Goal: Download file/media

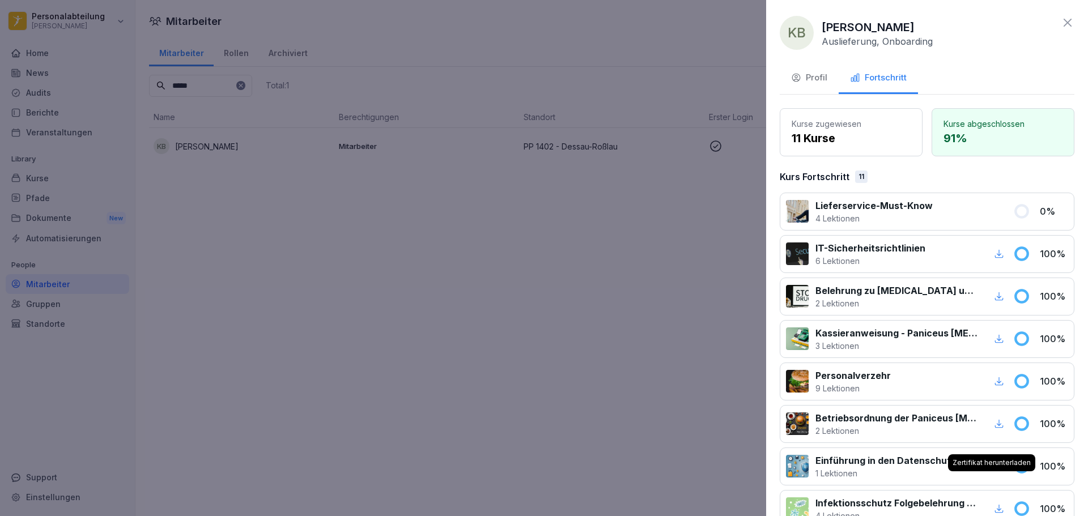
scroll to position [272, 0]
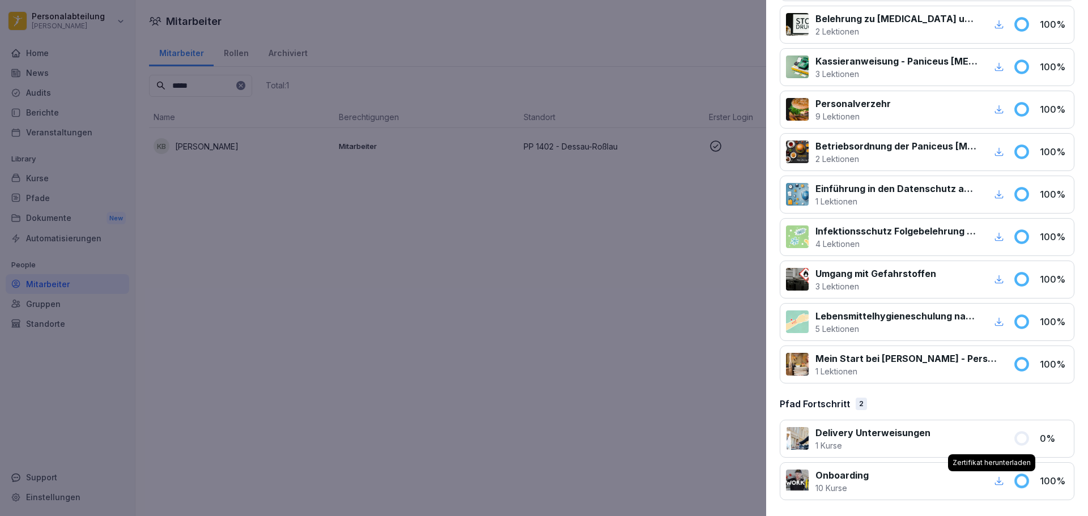
click at [657, 206] on div at bounding box center [544, 258] width 1088 height 516
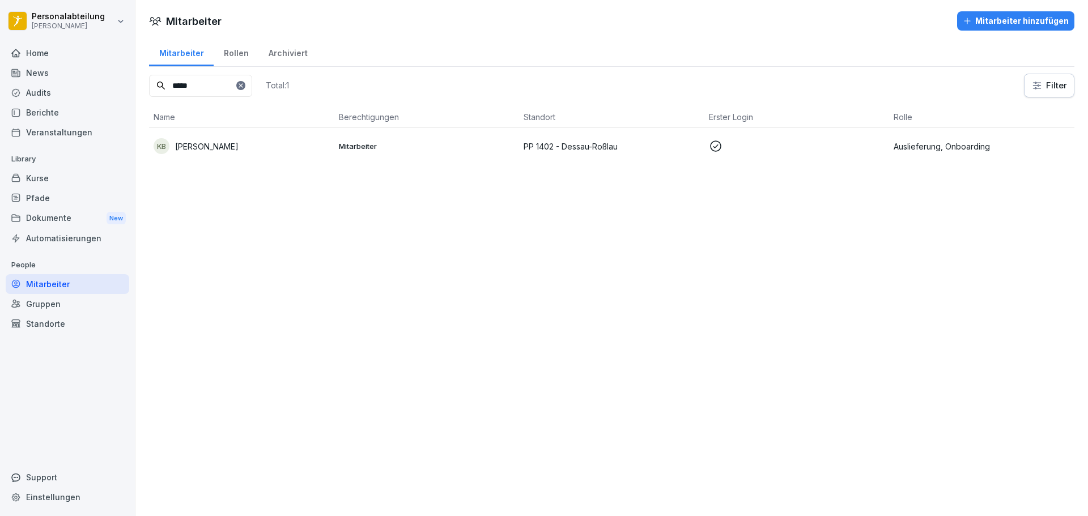
click at [210, 90] on input "*****" at bounding box center [200, 86] width 103 height 22
click at [209, 90] on input "*****" at bounding box center [200, 86] width 103 height 22
type input "*****"
click at [59, 16] on html "Personalabteilung [PERSON_NAME] Home News Audits Berichte Veranstaltungen Libra…" at bounding box center [544, 258] width 1088 height 516
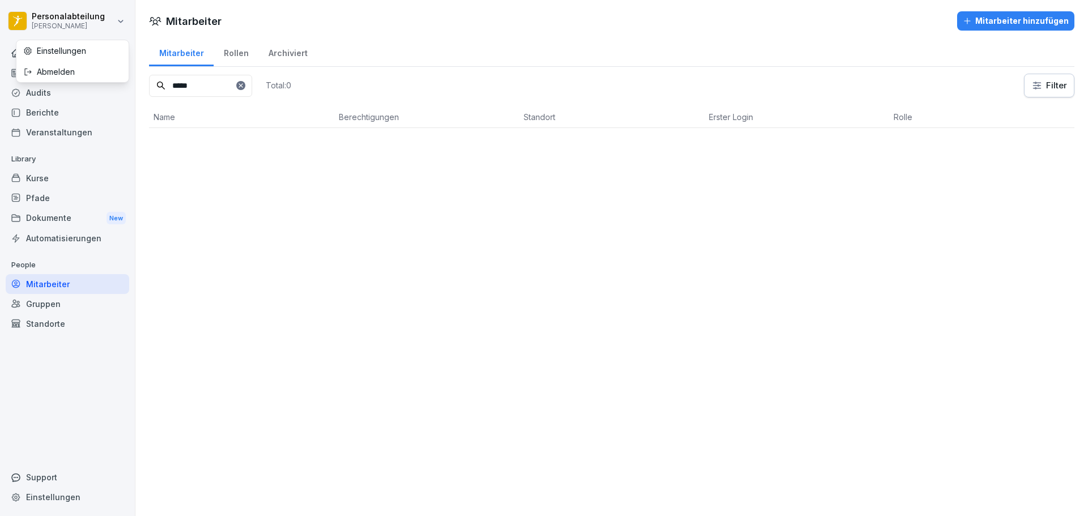
click at [68, 71] on div "Abmelden" at bounding box center [72, 71] width 112 height 21
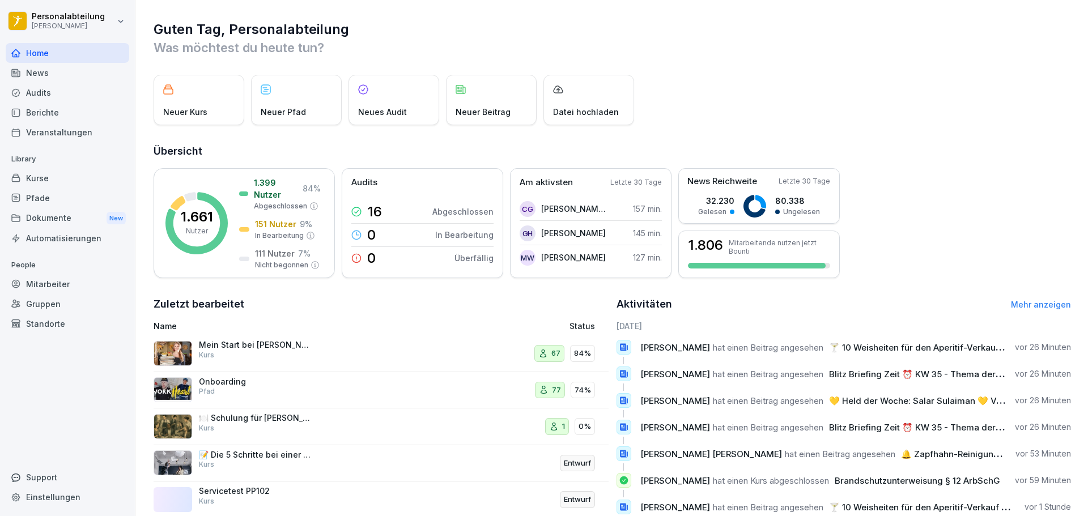
click at [62, 285] on div "Mitarbeiter" at bounding box center [68, 284] width 124 height 20
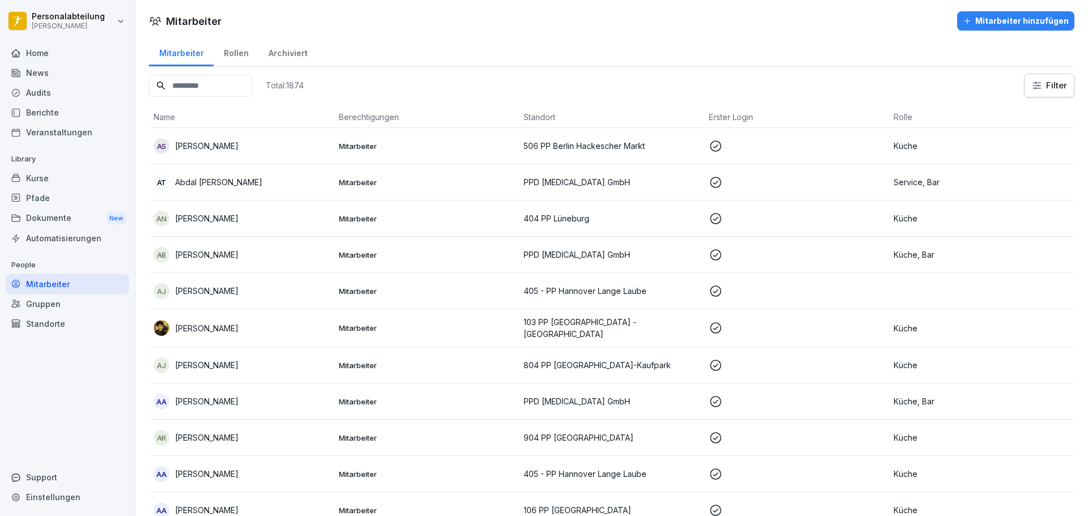
click at [200, 89] on input at bounding box center [200, 86] width 103 height 22
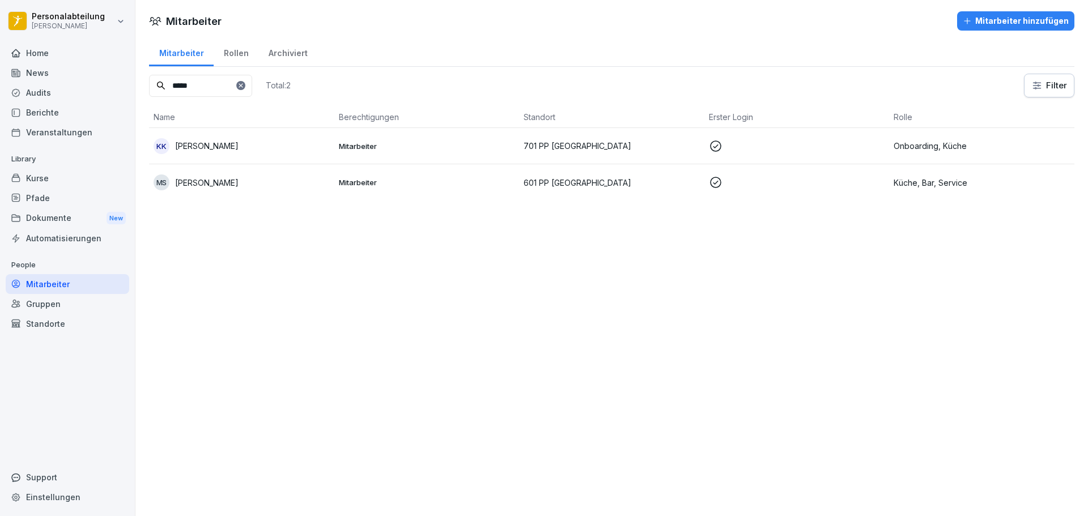
type input "*****"
click at [235, 144] on p "Kirandeep Kirandeep" at bounding box center [206, 146] width 63 height 12
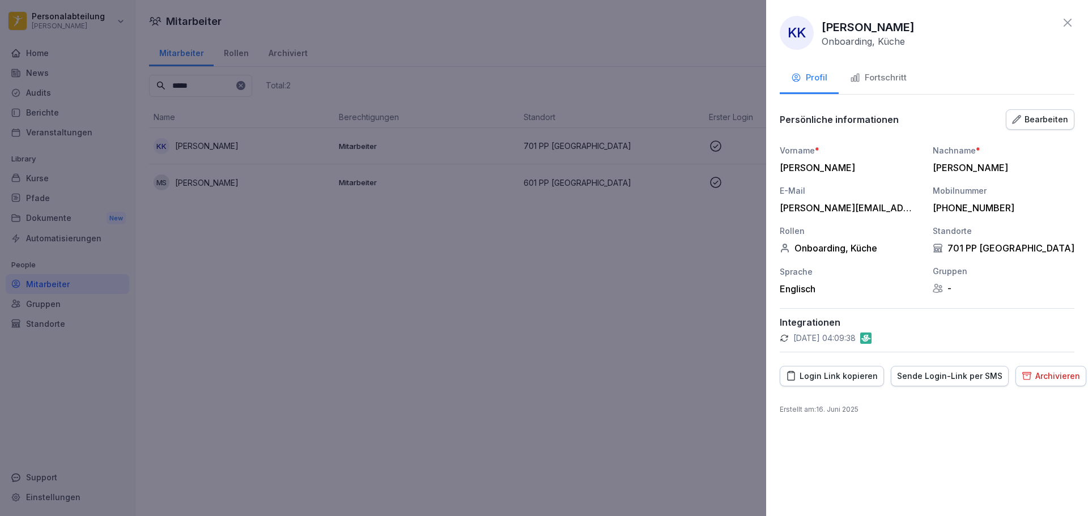
click at [881, 78] on div "Fortschritt" at bounding box center [878, 77] width 57 height 13
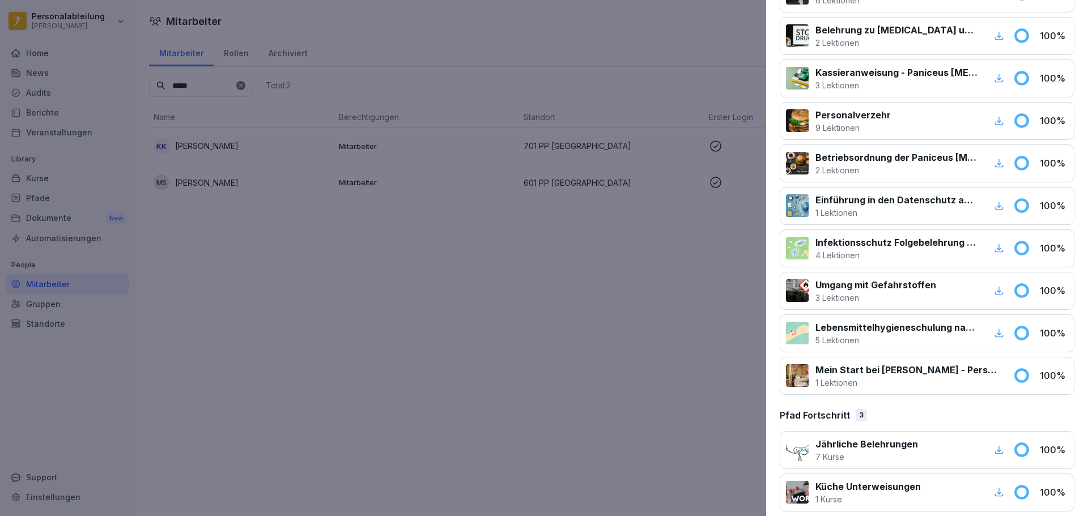
scroll to position [484, 0]
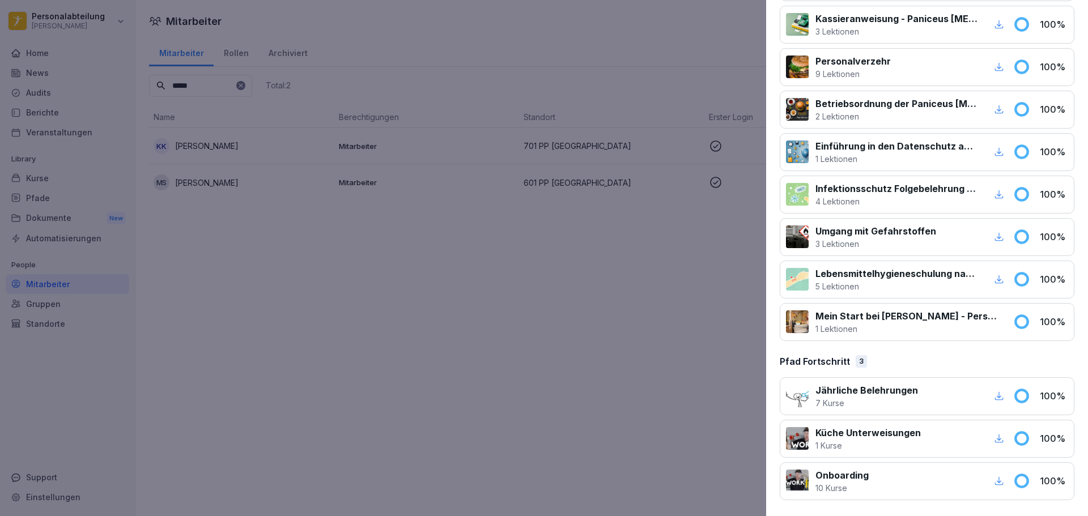
click at [994, 482] on icon "button" at bounding box center [999, 481] width 10 height 10
click at [580, 226] on div at bounding box center [544, 258] width 1088 height 516
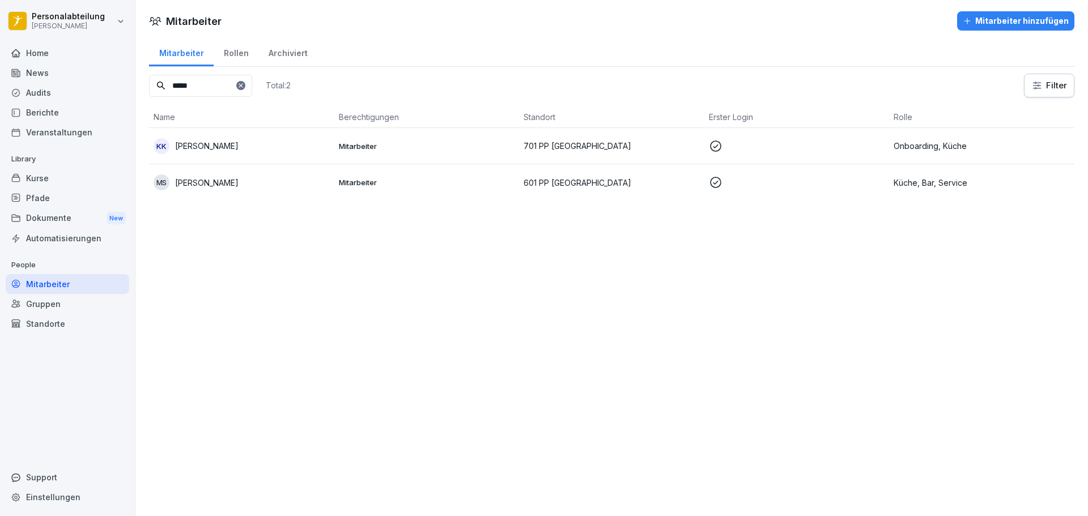
click at [46, 184] on div "Kurse" at bounding box center [68, 178] width 124 height 20
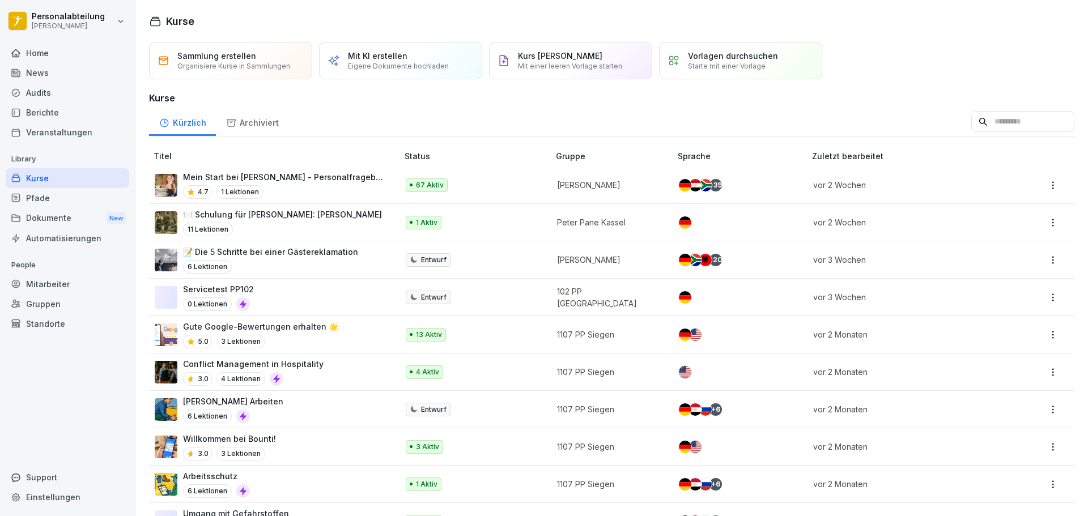
click at [307, 179] on p "Mein Start bei [PERSON_NAME] - Personalfragebogen" at bounding box center [284, 177] width 203 height 12
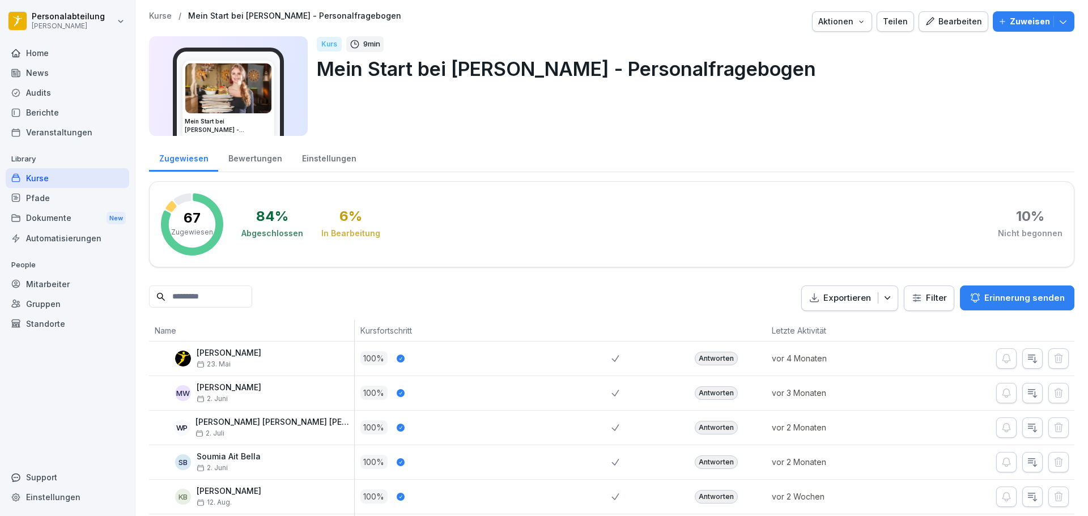
click at [210, 305] on input at bounding box center [200, 297] width 103 height 22
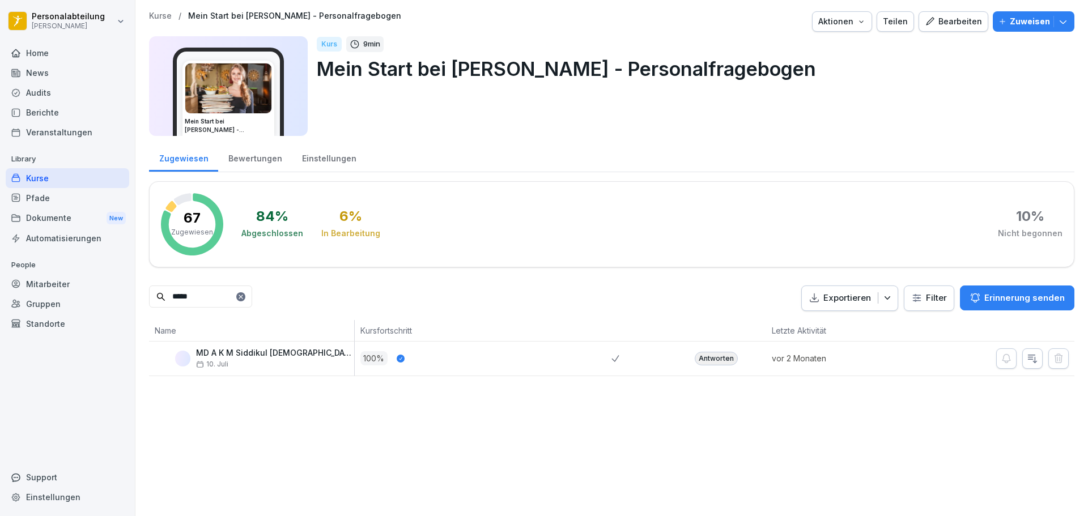
type input "*****"
click at [712, 362] on div "Antworten" at bounding box center [716, 359] width 43 height 14
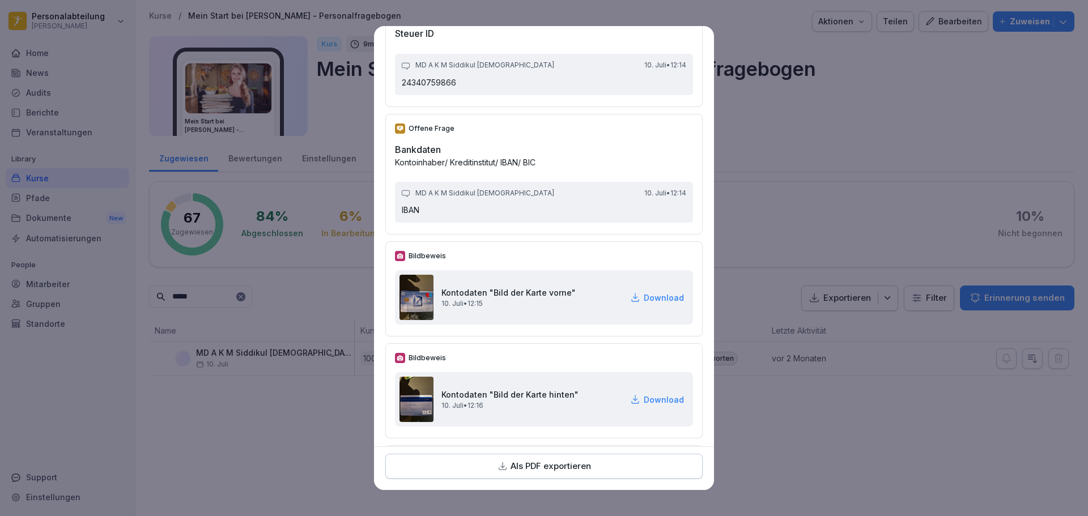
scroll to position [2130, 0]
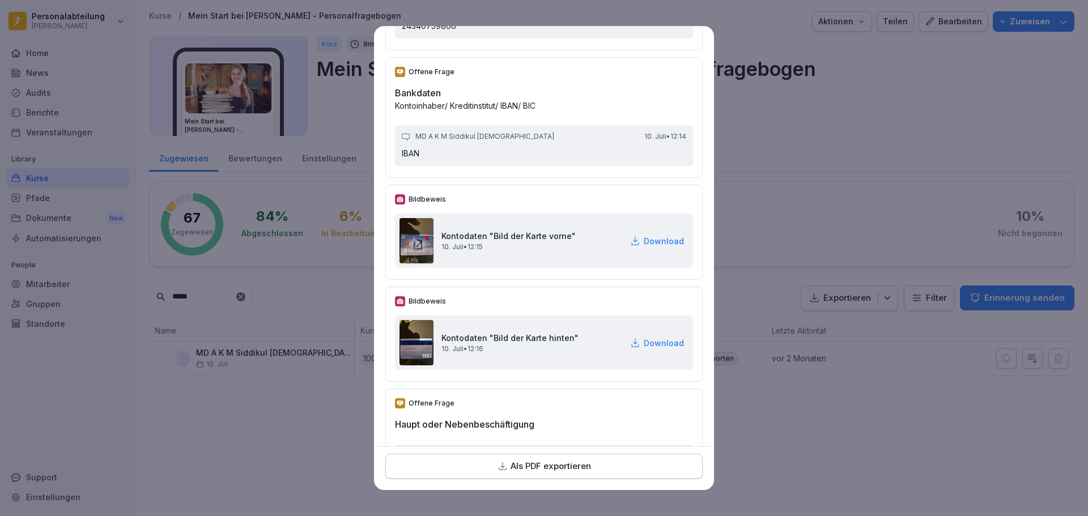
click at [645, 241] on p "Download" at bounding box center [664, 241] width 40 height 12
click at [653, 339] on p "Download" at bounding box center [664, 343] width 40 height 12
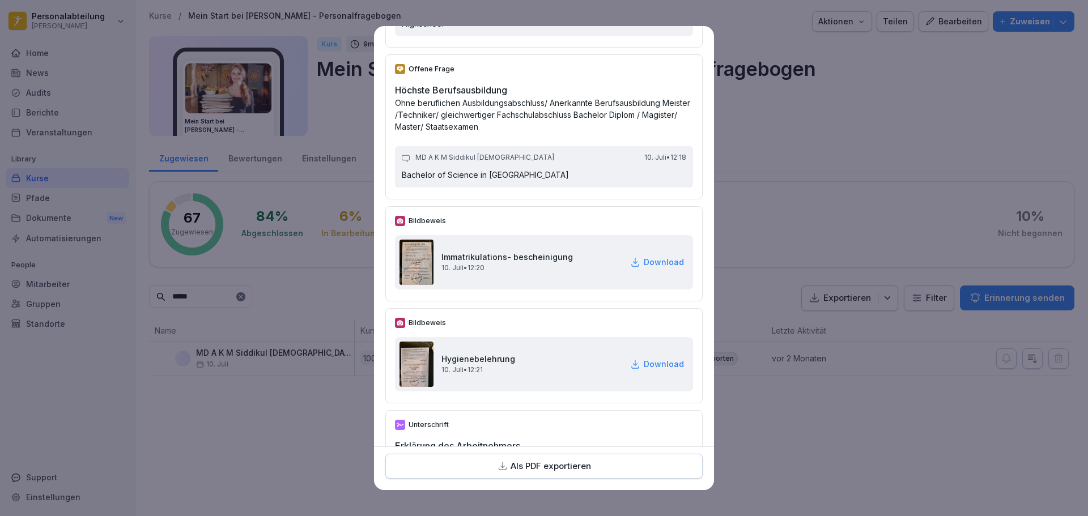
scroll to position [3320, 0]
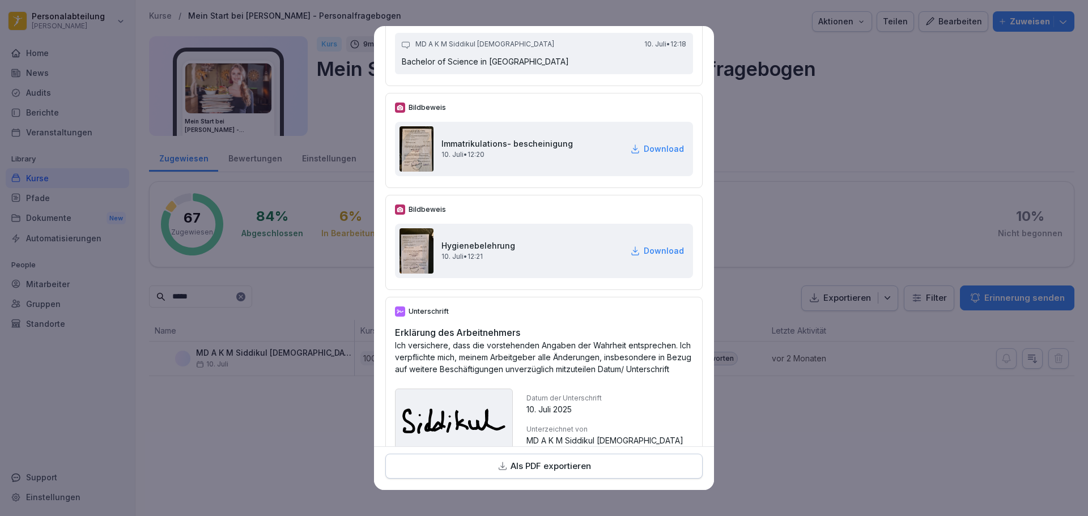
click at [644, 144] on p "Download" at bounding box center [664, 149] width 40 height 12
click at [644, 250] on p "Download" at bounding box center [664, 251] width 40 height 12
click at [656, 149] on p "Download" at bounding box center [664, 149] width 40 height 12
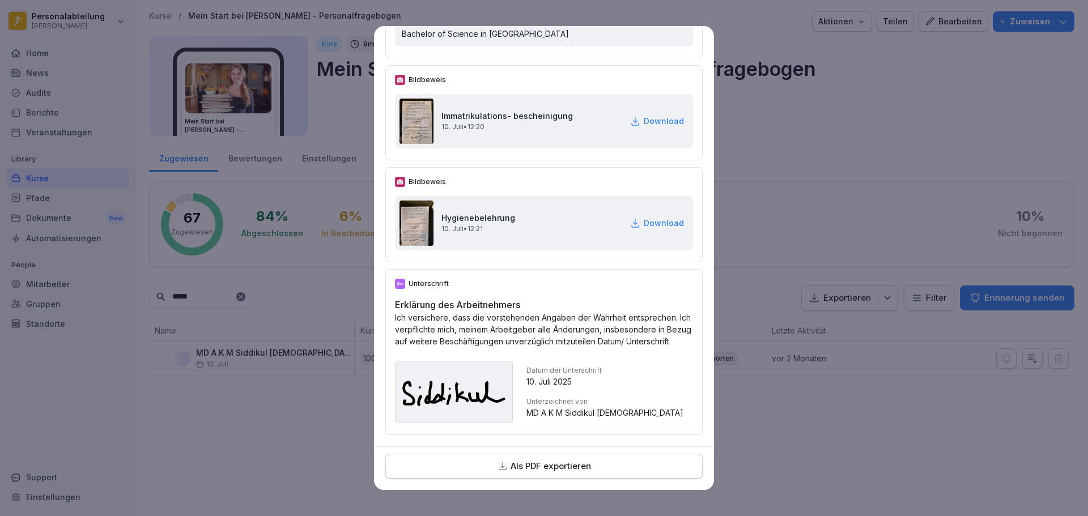
scroll to position [3368, 0]
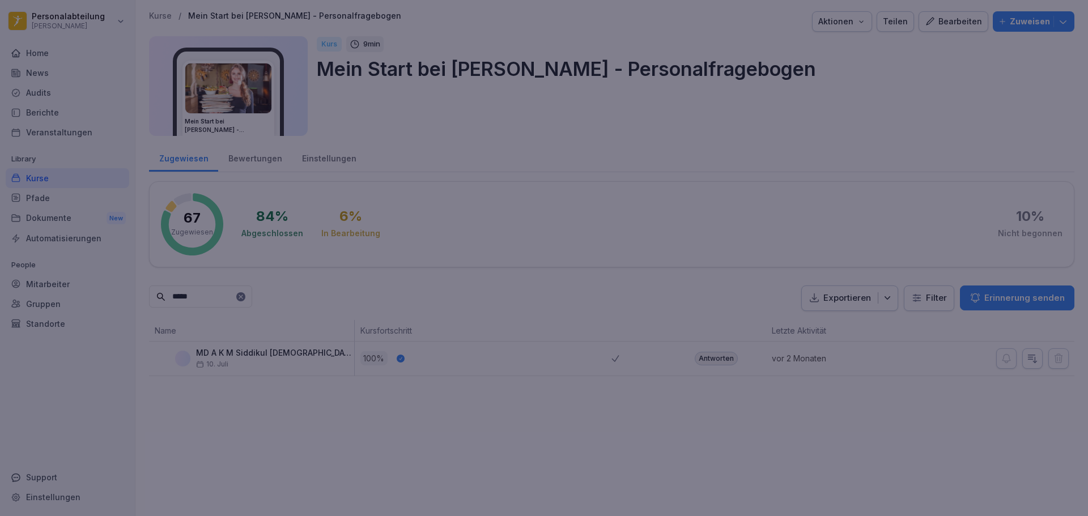
click at [883, 148] on div at bounding box center [544, 258] width 1088 height 516
